Goal: Book appointment/travel/reservation

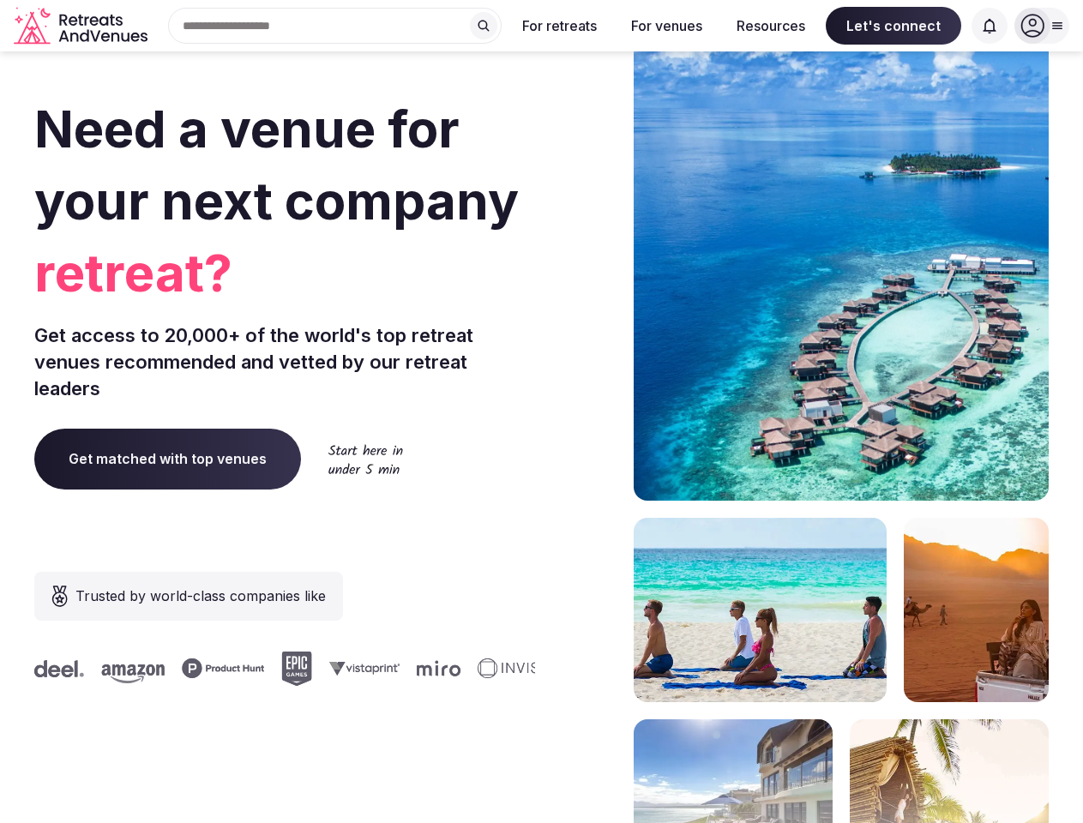
click at [541, 412] on div "Need a venue for your next company retreat? Get access to 20,000+ of the world'…" at bounding box center [541, 513] width 1014 height 1033
click at [335, 26] on div "Search Popular Destinations [GEOGRAPHIC_DATA], [GEOGRAPHIC_DATA] [GEOGRAPHIC_DA…" at bounding box center [327, 26] width 347 height 36
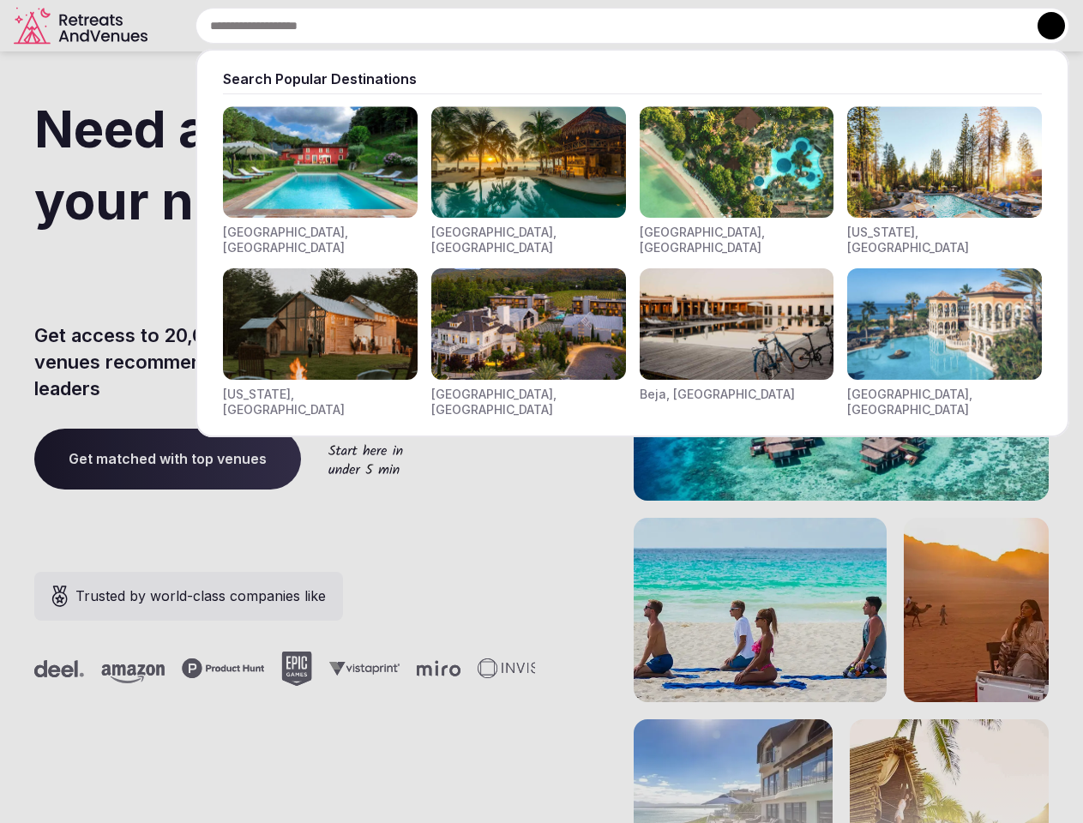
click at [484, 26] on input "text" at bounding box center [633, 26] width 874 height 36
click at [560, 26] on input "text" at bounding box center [633, 26] width 874 height 36
click at [666, 26] on input "text" at bounding box center [633, 26] width 874 height 36
click at [771, 26] on input "text" at bounding box center [633, 26] width 874 height 36
click at [894, 26] on input "text" at bounding box center [633, 26] width 874 height 36
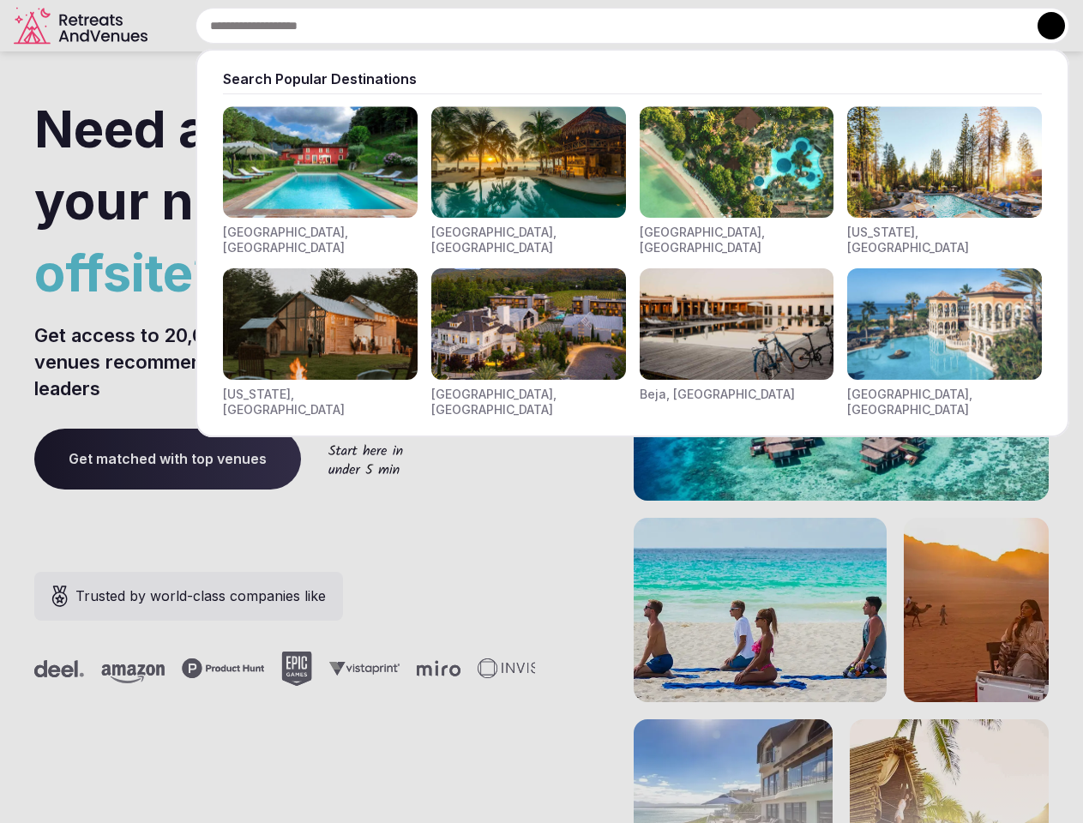
click at [990, 26] on input "text" at bounding box center [633, 26] width 874 height 36
click at [1042, 26] on button at bounding box center [1051, 25] width 27 height 27
